Goal: Use online tool/utility: Use online tool/utility

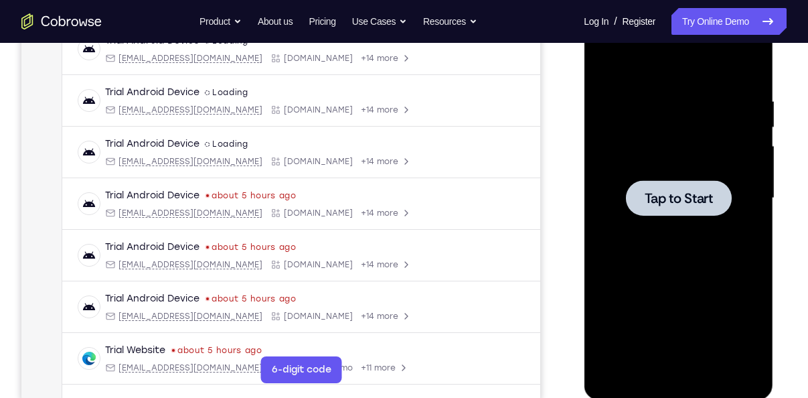
click at [693, 195] on span "Tap to Start" at bounding box center [678, 197] width 68 height 13
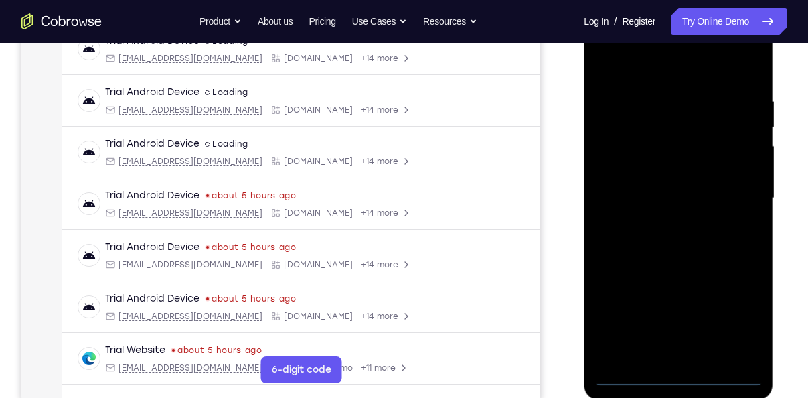
scroll to position [244, 0]
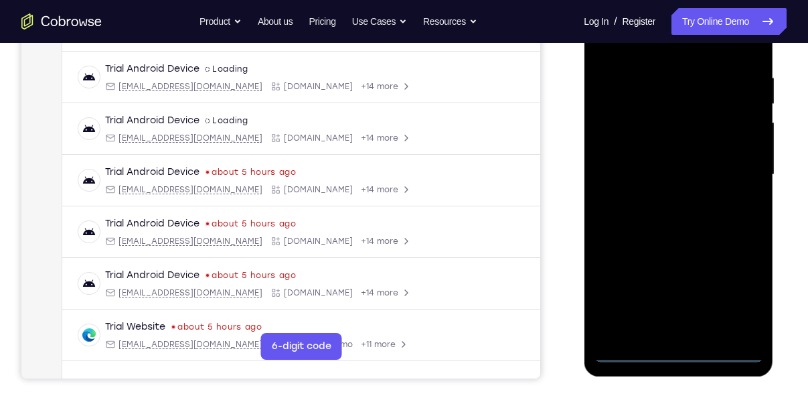
click at [679, 347] on div at bounding box center [678, 174] width 169 height 375
click at [678, 351] on div at bounding box center [678, 174] width 169 height 375
click at [738, 295] on div at bounding box center [678, 174] width 169 height 375
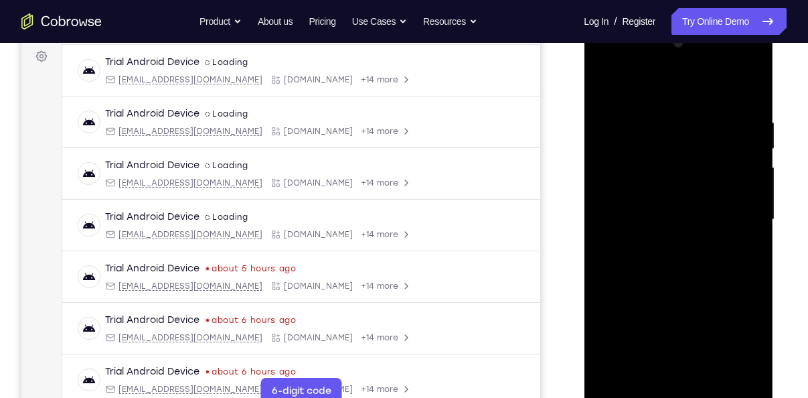
scroll to position [185, 0]
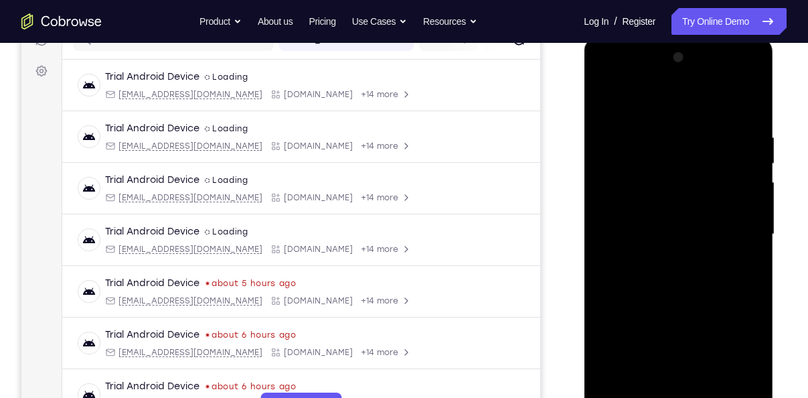
click at [604, 78] on div at bounding box center [678, 234] width 169 height 375
click at [729, 237] on div at bounding box center [678, 234] width 169 height 375
click at [659, 258] on div at bounding box center [678, 234] width 169 height 375
click at [663, 219] on div at bounding box center [678, 234] width 169 height 375
click at [650, 204] on div at bounding box center [678, 234] width 169 height 375
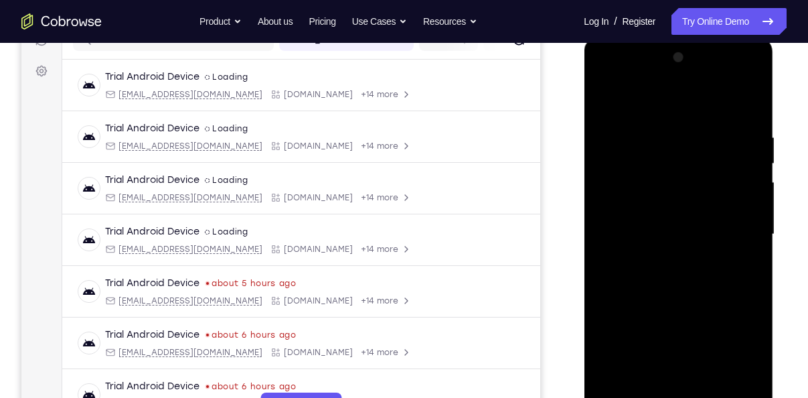
click at [685, 235] on div at bounding box center [678, 234] width 169 height 375
click at [690, 276] on div at bounding box center [678, 234] width 169 height 375
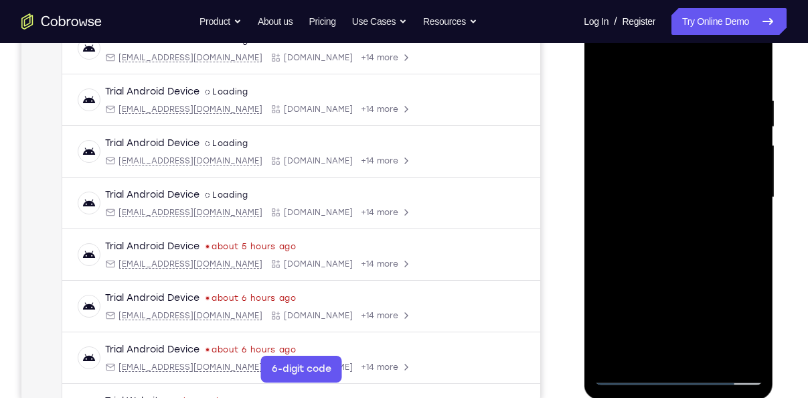
scroll to position [225, 0]
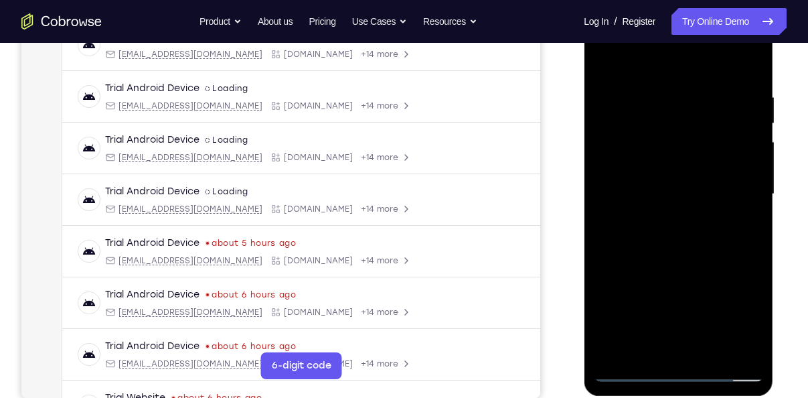
click at [686, 254] on div at bounding box center [678, 194] width 169 height 375
click at [713, 351] on div at bounding box center [678, 194] width 169 height 375
click at [689, 264] on div at bounding box center [678, 194] width 169 height 375
click at [667, 199] on div at bounding box center [678, 194] width 169 height 375
click at [665, 245] on div at bounding box center [678, 194] width 169 height 375
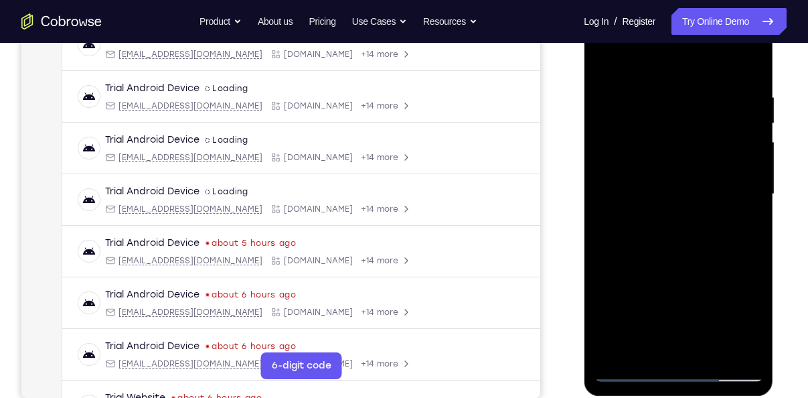
click at [606, 55] on div at bounding box center [678, 194] width 169 height 375
click at [707, 353] on div at bounding box center [678, 194] width 169 height 375
click at [690, 341] on div at bounding box center [678, 194] width 169 height 375
click at [709, 349] on div at bounding box center [678, 194] width 169 height 375
click at [683, 197] on div at bounding box center [678, 194] width 169 height 375
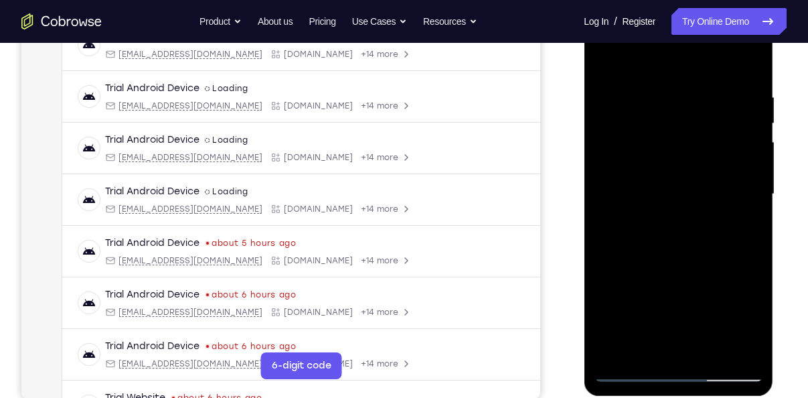
click at [706, 226] on div at bounding box center [678, 194] width 169 height 375
click at [702, 242] on div at bounding box center [678, 194] width 169 height 375
click at [742, 172] on div at bounding box center [678, 194] width 169 height 375
click at [673, 346] on div at bounding box center [678, 194] width 169 height 375
click at [749, 228] on div at bounding box center [678, 194] width 169 height 375
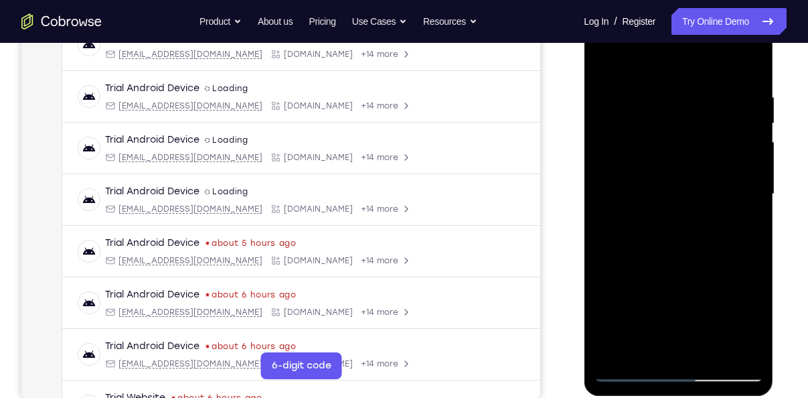
click at [600, 58] on div at bounding box center [678, 194] width 169 height 375
click at [604, 57] on div at bounding box center [678, 194] width 169 height 375
click at [603, 286] on div at bounding box center [678, 194] width 169 height 375
